Goal: Navigation & Orientation: Find specific page/section

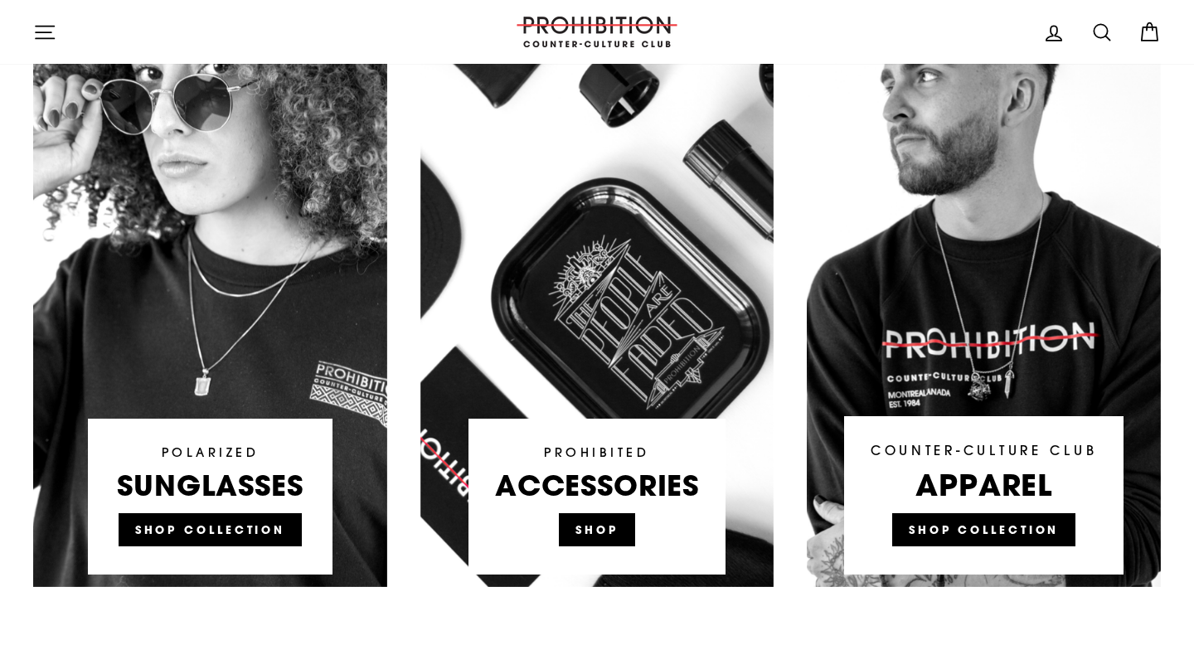
scroll to position [1023, 0]
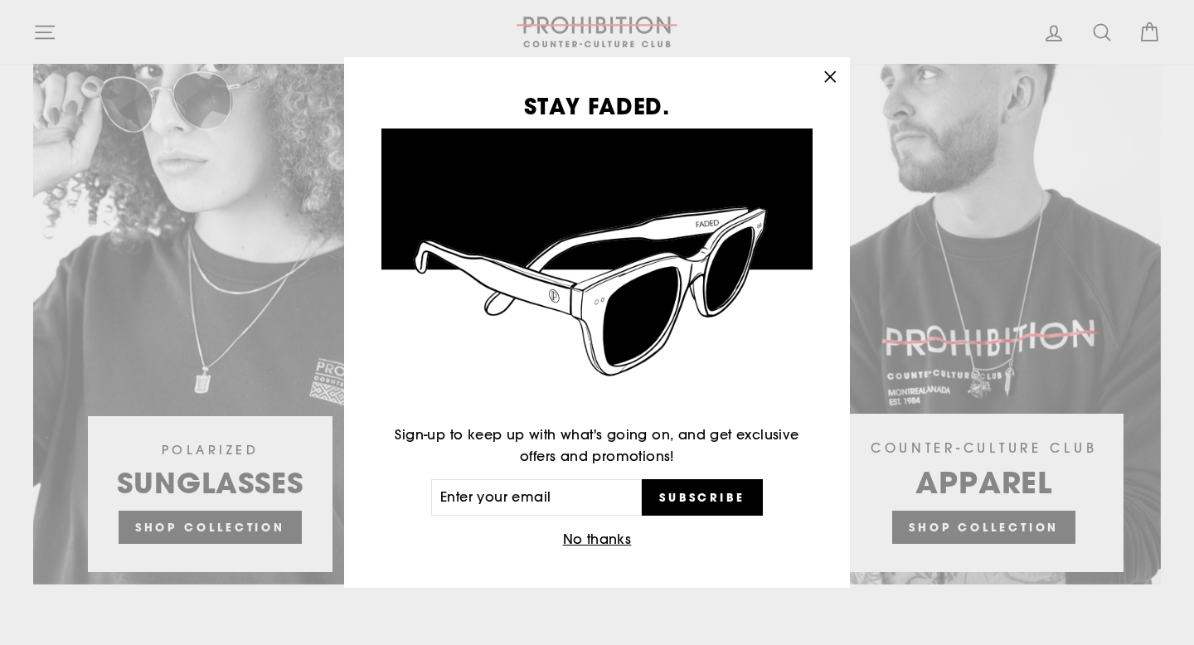
click at [830, 71] on icon "button" at bounding box center [829, 77] width 23 height 23
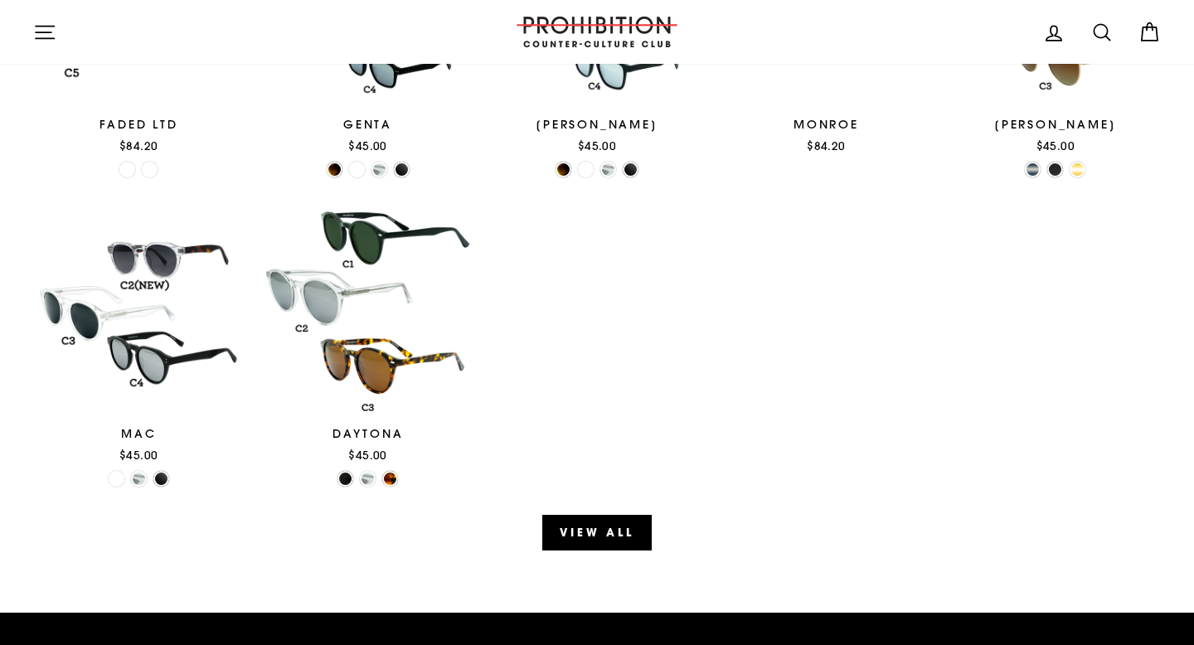
scroll to position [1863, 0]
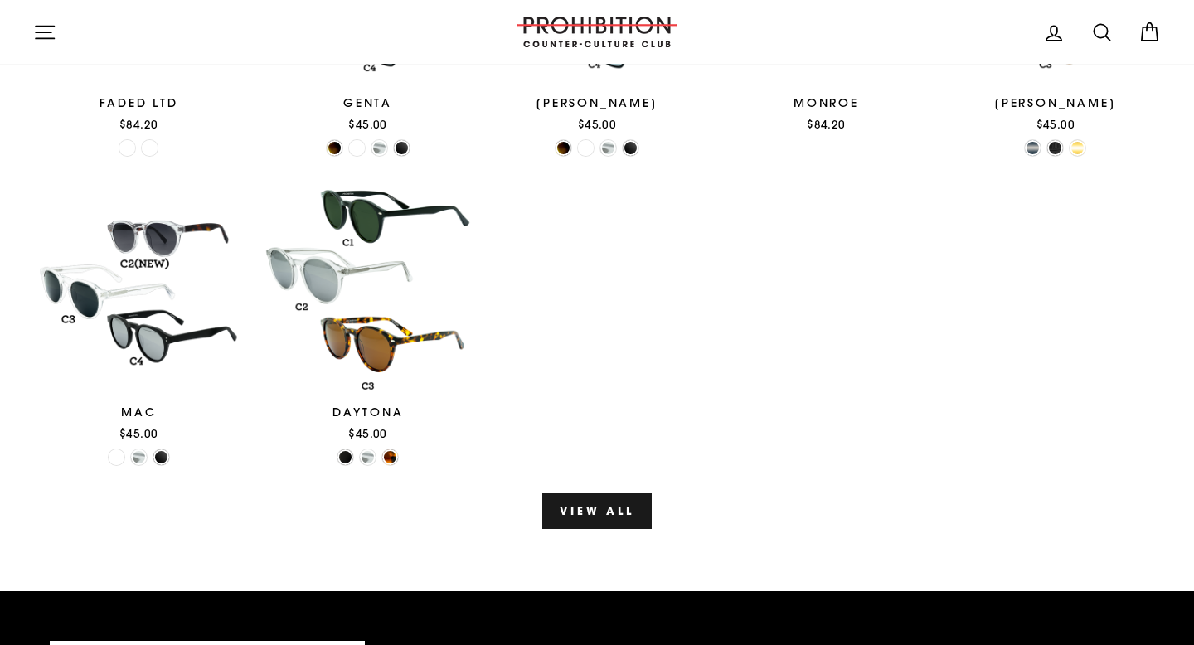
click at [611, 503] on link "View all" at bounding box center [596, 510] width 109 height 35
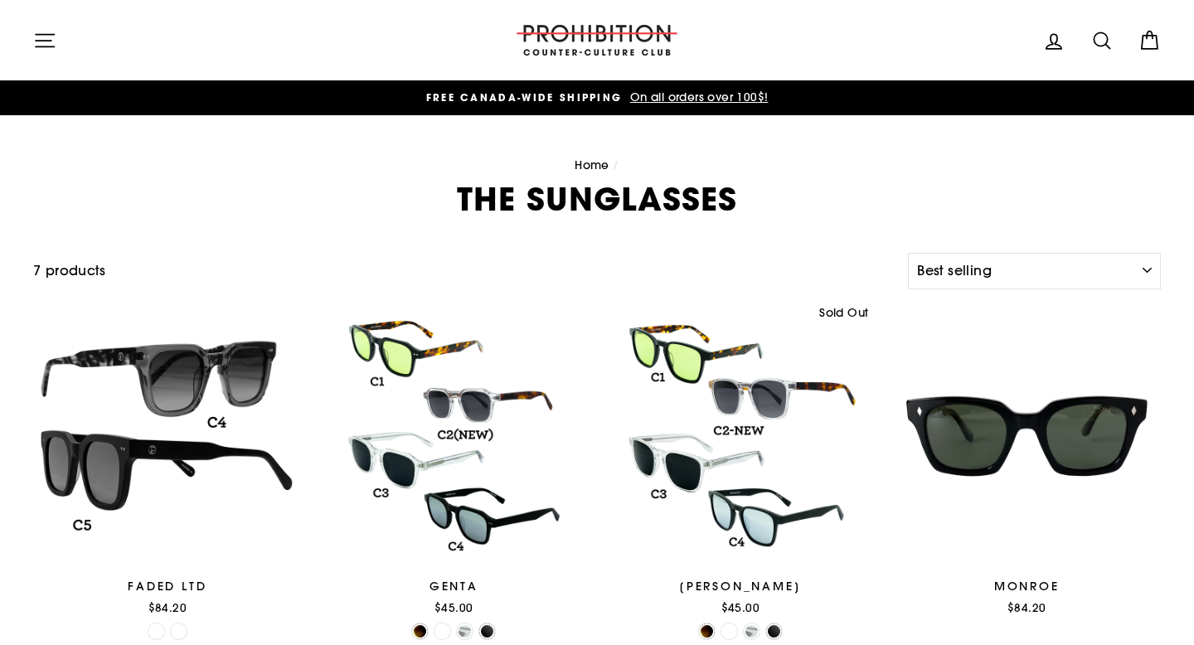
select select "best-selling"
click at [46, 38] on icon "button" at bounding box center [44, 40] width 23 height 23
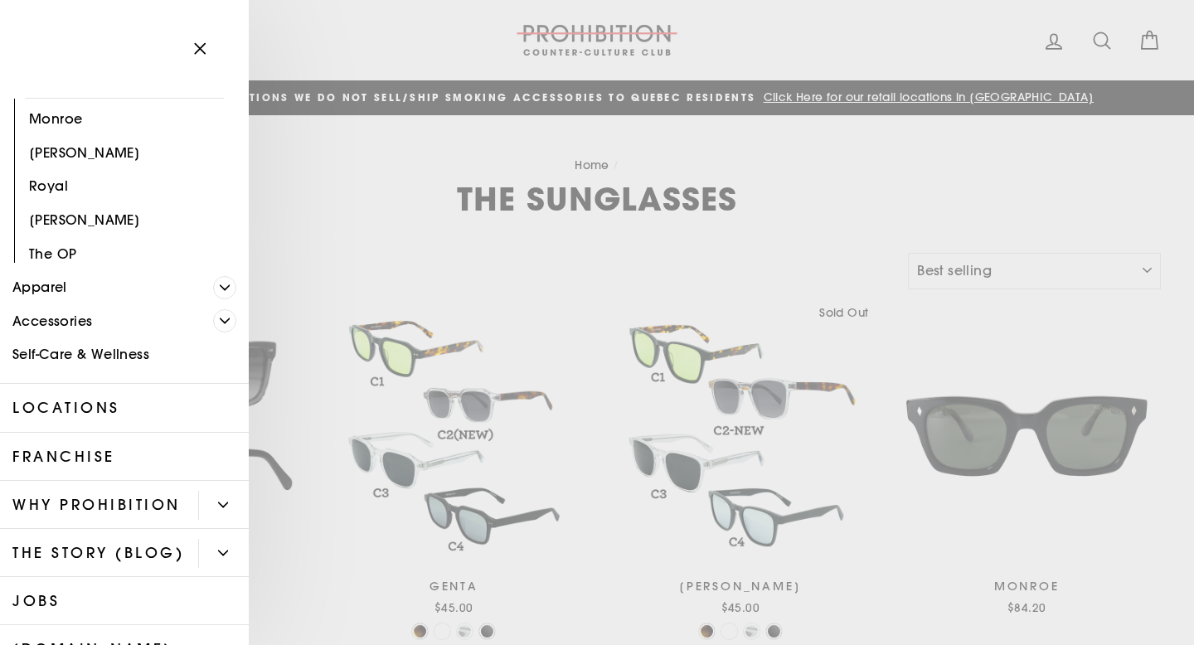
scroll to position [398, 0]
click at [139, 353] on link "Self-Care & Wellness" at bounding box center [124, 353] width 249 height 34
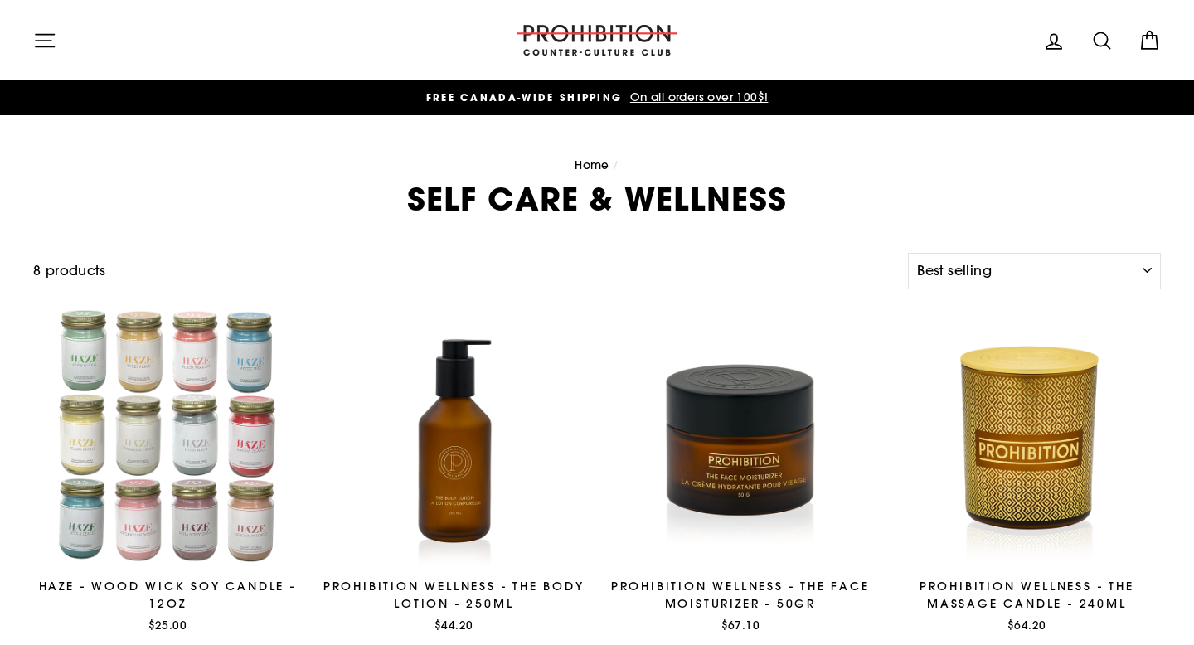
select select "best-selling"
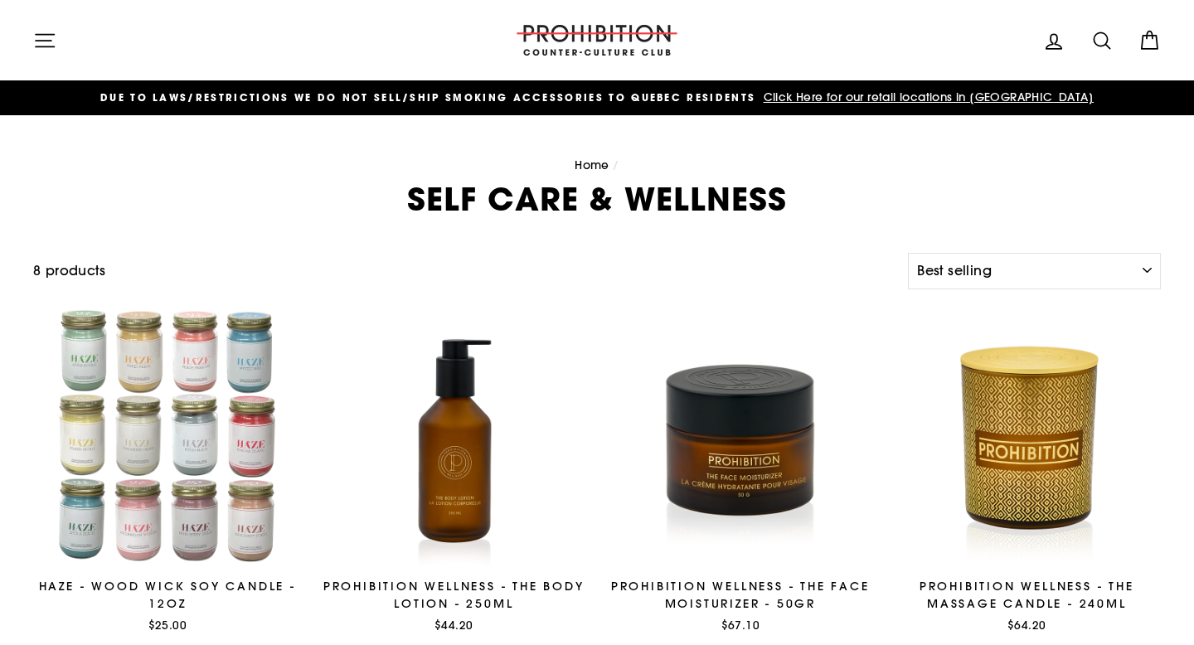
click at [46, 43] on icon "button" at bounding box center [44, 40] width 23 height 23
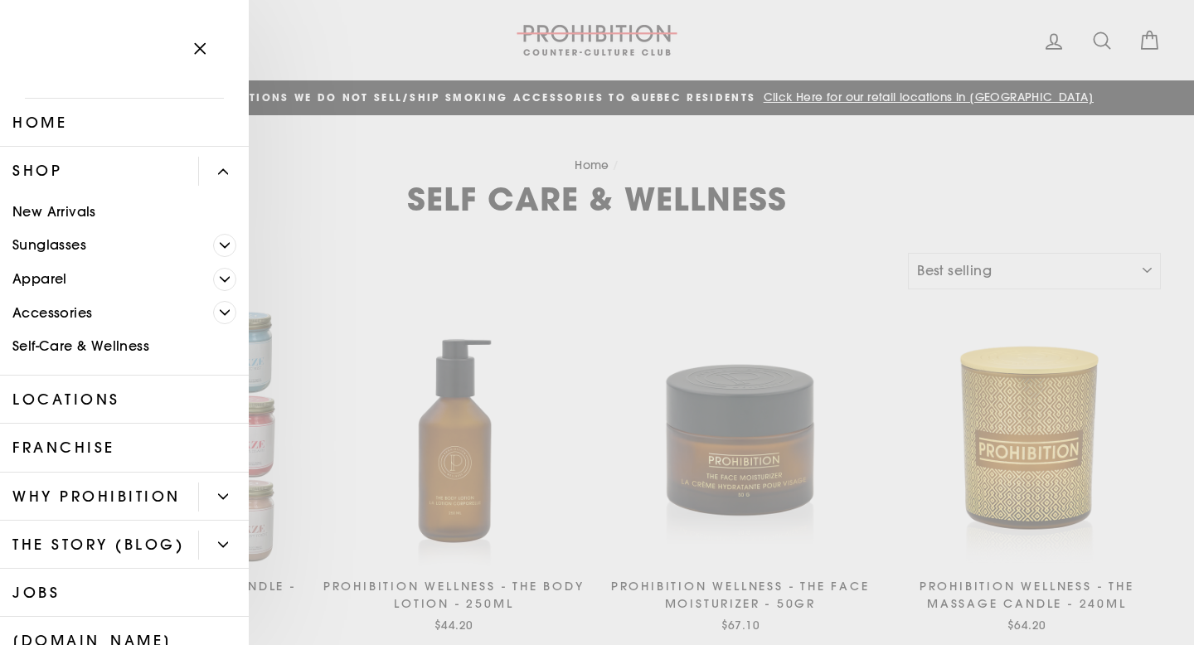
click at [225, 311] on icon "Primary" at bounding box center [225, 313] width 10 height 10
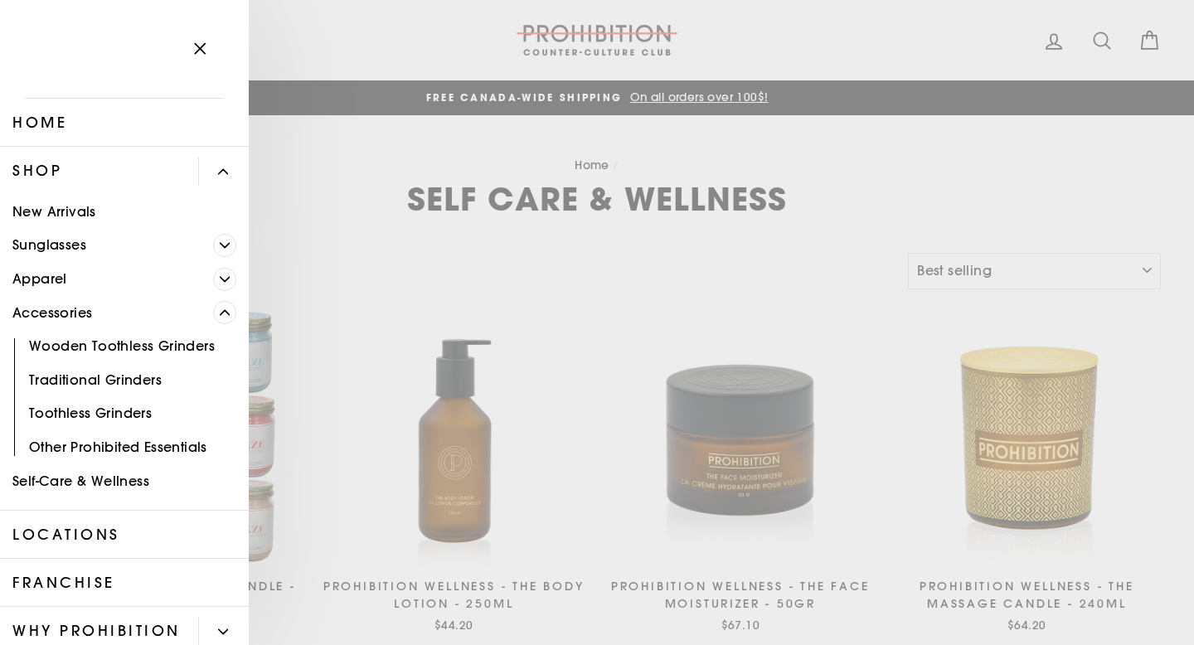
click at [152, 448] on link "Other Prohibited Essentials" at bounding box center [124, 447] width 249 height 34
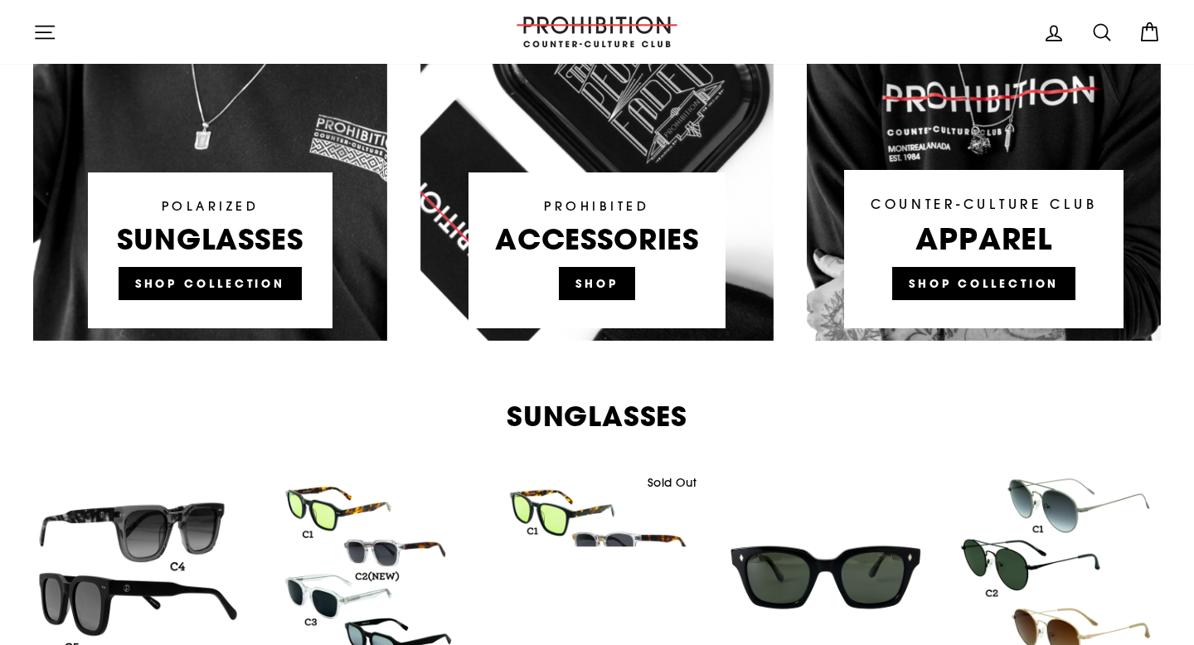
scroll to position [1268, 0]
